Goal: Check status

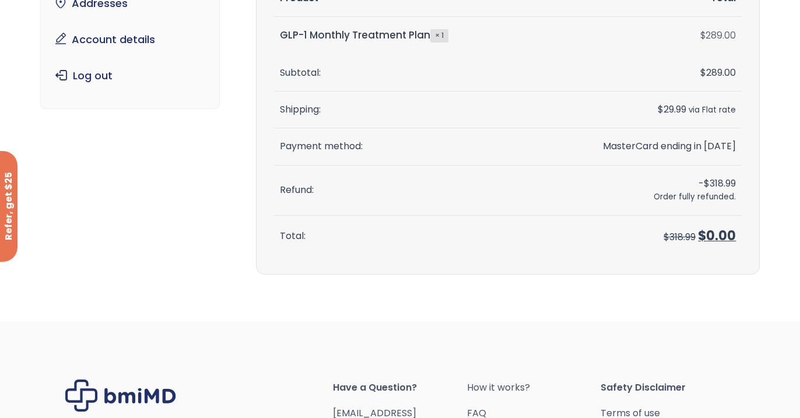
scroll to position [147, 0]
drag, startPoint x: 656, startPoint y: 201, endPoint x: 713, endPoint y: 201, distance: 57.7
click at [714, 201] on td "- $ 318.99 Order fully refunded." at bounding box center [637, 190] width 208 height 50
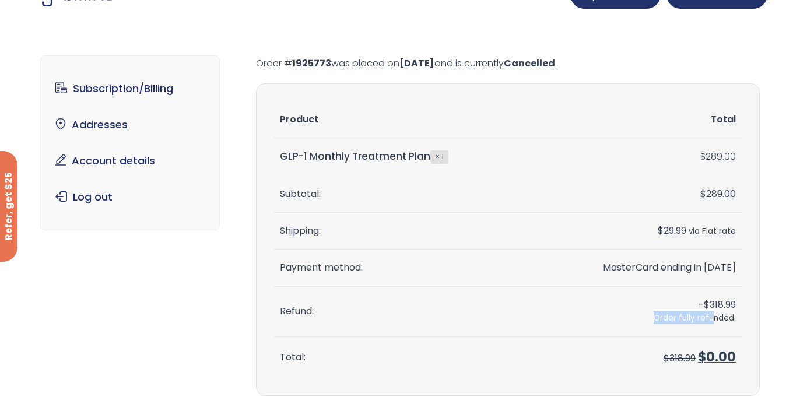
scroll to position [0, 0]
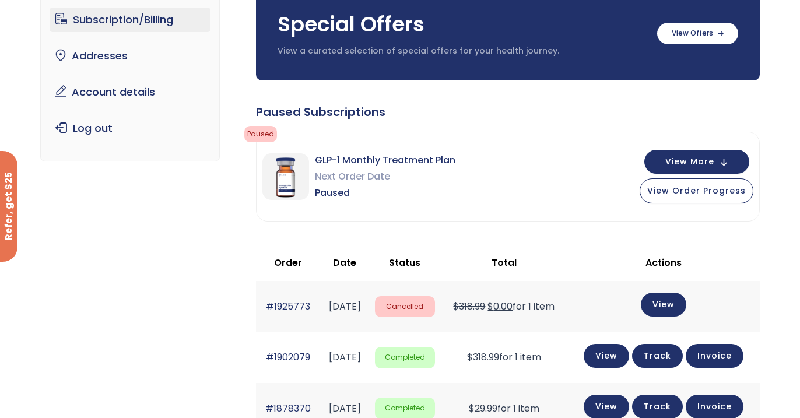
scroll to position [104, 0]
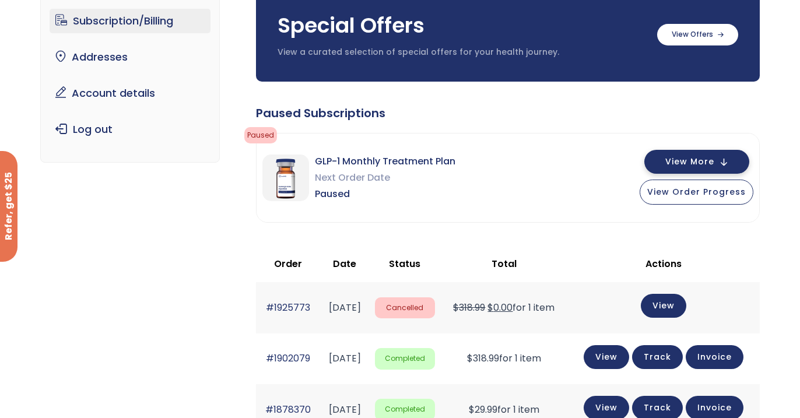
click at [720, 166] on button "View More" at bounding box center [696, 162] width 105 height 24
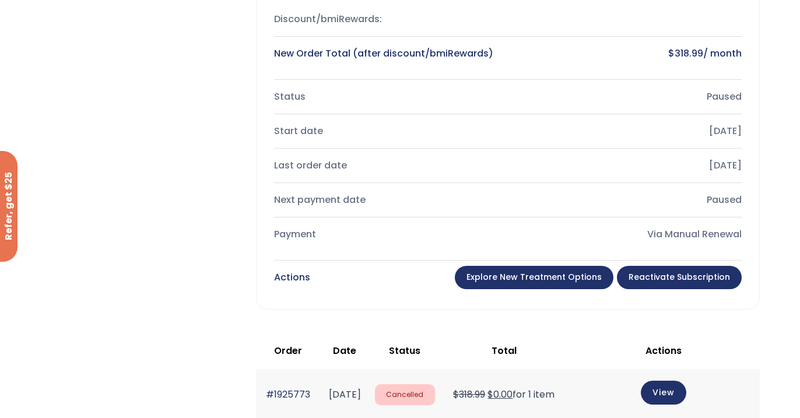
scroll to position [0, 0]
